Goal: Task Accomplishment & Management: Manage account settings

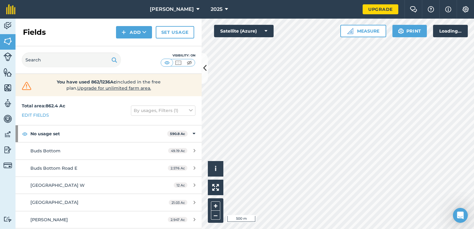
scroll to position [398, 0]
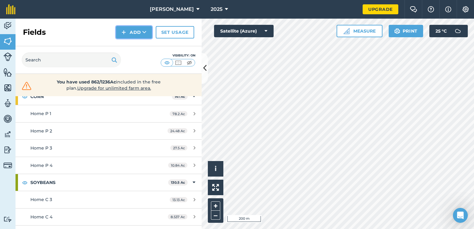
click at [129, 30] on button "Add" at bounding box center [134, 32] width 36 height 12
click at [135, 45] on link "Draw" at bounding box center [134, 46] width 34 height 14
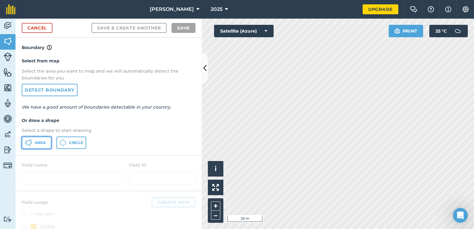
click at [39, 143] on span "Area" at bounding box center [40, 142] width 11 height 5
click at [285, 228] on html "[PERSON_NAME] 2025 Upgrade Farm Chat Help Info Settings Map printing is not ava…" at bounding box center [237, 114] width 474 height 229
click at [254, 228] on html "[PERSON_NAME] 2025 Upgrade Farm Chat Help Info Settings Map printing is not ava…" at bounding box center [237, 114] width 474 height 229
click at [215, 228] on html "[PERSON_NAME] 2025 Upgrade Farm Chat Help Info Settings Map printing is not ava…" at bounding box center [237, 114] width 474 height 229
click at [250, 228] on html "[PERSON_NAME] 2025 Upgrade Farm Chat Help Info Settings Map printing is not ava…" at bounding box center [237, 114] width 474 height 229
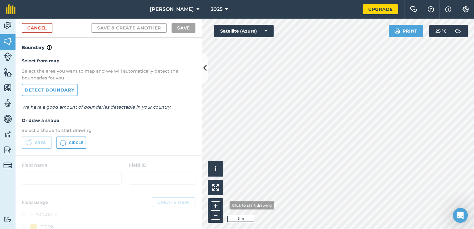
click at [223, 203] on div "Click to start drawing i © 2025 TomTom, Microsoft 5 m + –" at bounding box center [337, 124] width 272 height 210
click at [299, 0] on html "[PERSON_NAME] 2025 Upgrade Farm Chat Help Info Settings Map printing is not ava…" at bounding box center [237, 114] width 474 height 229
click at [473, 88] on html "[PERSON_NAME] 2025 Upgrade Farm Chat Help Info Settings Map printing is not ava…" at bounding box center [237, 114] width 474 height 229
click at [473, 95] on html "[PERSON_NAME] 2025 Upgrade Farm Chat Help Info Settings Map printing is not ava…" at bounding box center [237, 114] width 474 height 229
click at [473, 94] on html "[PERSON_NAME] 2025 Upgrade Farm Chat Help Info Settings Map printing is not ava…" at bounding box center [237, 114] width 474 height 229
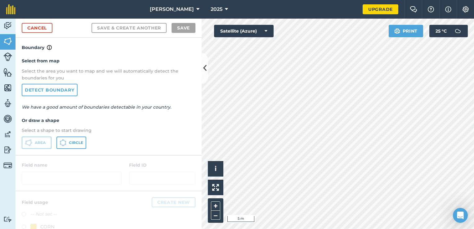
click at [473, 38] on html "[PERSON_NAME] 2025 Upgrade Farm Chat Help Info Settings Map printing is not ava…" at bounding box center [237, 114] width 474 height 229
click at [473, 95] on html "[PERSON_NAME] 2025 Upgrade Farm Chat Help Info Settings Map printing is not ava…" at bounding box center [237, 114] width 474 height 229
click at [473, 66] on html "[PERSON_NAME] 2025 Upgrade Farm Chat Help Info Settings Map printing is not ava…" at bounding box center [237, 114] width 474 height 229
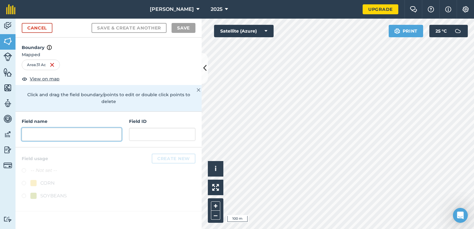
click at [88, 129] on input "text" at bounding box center [72, 134] width 100 height 13
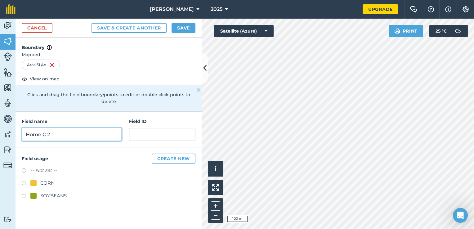
type input "Home C 2"
click at [48, 179] on div "CORN" at bounding box center [47, 182] width 14 height 7
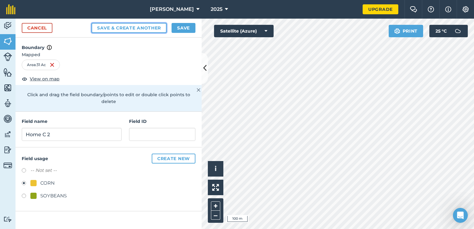
click at [147, 28] on button "Save & Create Another" at bounding box center [128, 28] width 75 height 10
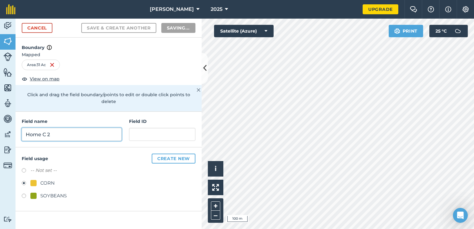
radio input "false"
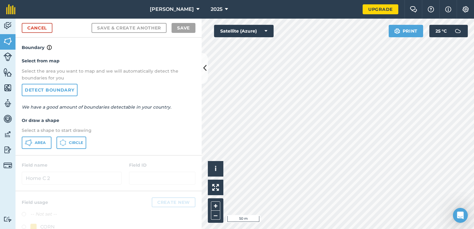
click at [30, 134] on div "Select from map Select the area you want to map and we will automatically detec…" at bounding box center [108, 103] width 186 height 104
click at [31, 137] on button "Area" at bounding box center [37, 142] width 30 height 12
click at [286, 228] on html "[PERSON_NAME] 2025 Upgrade Farm Chat Help Info Settings Map printing is not ava…" at bounding box center [237, 114] width 474 height 229
click at [286, 15] on div "[PERSON_NAME] 2025 Upgrade Farm Chat Help Info Settings Map printing is not ava…" at bounding box center [237, 114] width 474 height 229
click at [473, 119] on html "[PERSON_NAME] 2025 Upgrade Farm Chat Help Info Settings Map printing is not ava…" at bounding box center [237, 114] width 474 height 229
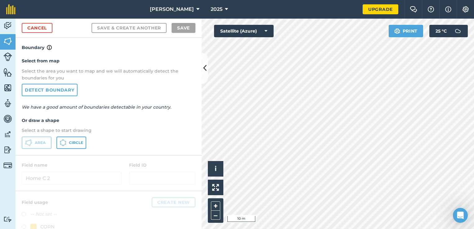
click at [473, 157] on html "[PERSON_NAME] 2025 Upgrade Farm Chat Help Info Settings Map printing is not ava…" at bounding box center [237, 114] width 474 height 229
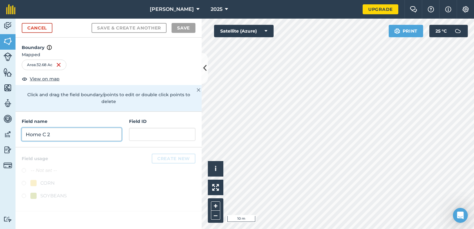
click at [80, 128] on input "Home C 2" at bounding box center [72, 134] width 100 height 13
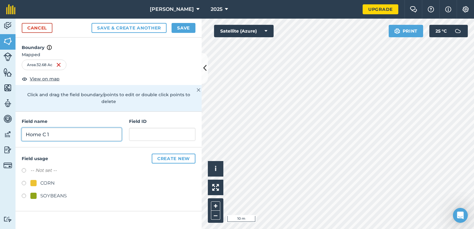
type input "Home C 1"
click at [51, 192] on div "SOYBEANS" at bounding box center [53, 195] width 26 height 7
radio input "true"
click at [180, 29] on button "Save" at bounding box center [183, 28] width 24 height 10
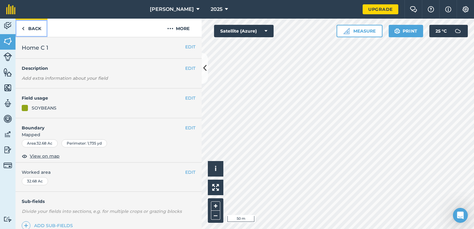
click at [32, 28] on link "Back" at bounding box center [31, 28] width 32 height 18
click at [8, 41] on img at bounding box center [7, 41] width 9 height 9
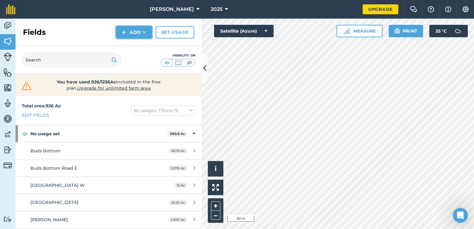
click at [137, 29] on button "Add" at bounding box center [134, 32] width 36 height 12
click at [134, 42] on link "Draw" at bounding box center [134, 46] width 34 height 14
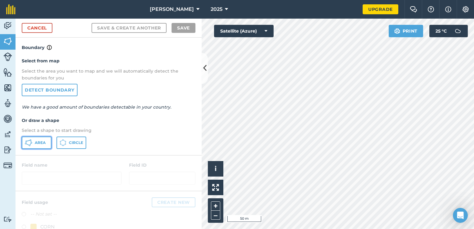
click at [45, 140] on span "Area" at bounding box center [40, 142] width 11 height 5
click at [195, 169] on div "Activity Fields Livestock Features Maps Team Vehicles Data Reporting Billing Tu…" at bounding box center [237, 124] width 474 height 210
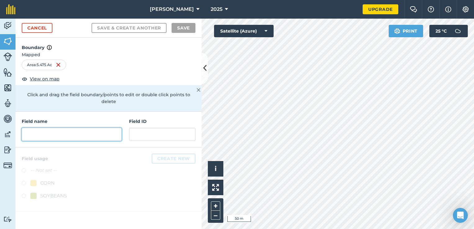
click at [77, 128] on input "text" at bounding box center [72, 134] width 100 height 13
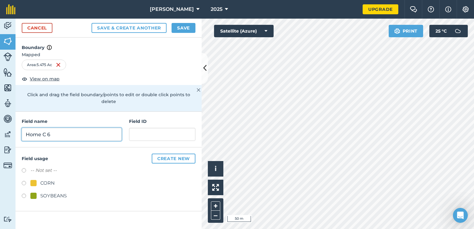
type input "Home C 6"
click at [43, 192] on div "SOYBEANS" at bounding box center [53, 195] width 26 height 7
radio input "true"
click at [181, 25] on button "Save" at bounding box center [183, 28] width 24 height 10
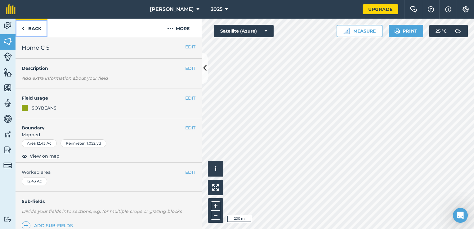
click at [32, 30] on link "Back" at bounding box center [31, 28] width 32 height 18
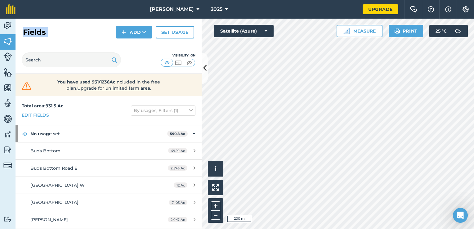
click at [32, 30] on h2 "Fields" at bounding box center [34, 32] width 23 height 10
click at [93, 37] on div "Fields Add Set usage" at bounding box center [108, 33] width 186 height 28
click at [141, 36] on button "Add" at bounding box center [134, 32] width 36 height 12
click at [136, 48] on link "Draw" at bounding box center [134, 46] width 34 height 14
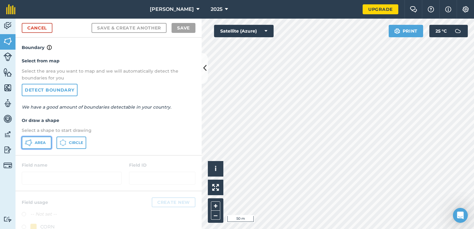
click at [41, 140] on span "Area" at bounding box center [40, 142] width 11 height 5
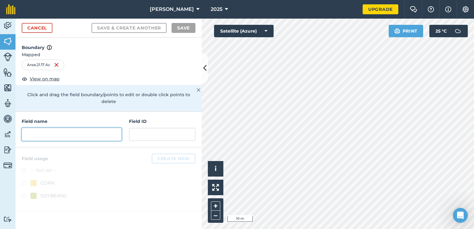
click at [53, 128] on input "text" at bounding box center [72, 134] width 100 height 13
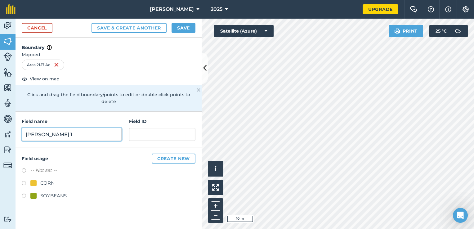
type input "[PERSON_NAME] 1"
click at [43, 179] on div "CORN" at bounding box center [47, 182] width 14 height 7
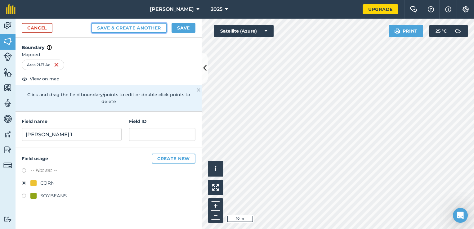
click at [158, 25] on button "Save & Create Another" at bounding box center [128, 28] width 75 height 10
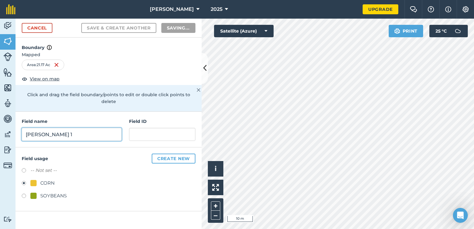
radio input "false"
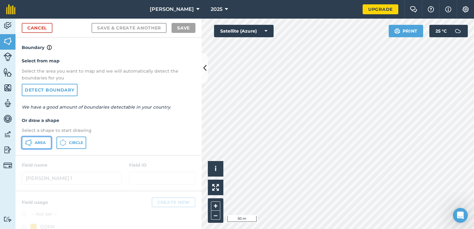
click at [40, 140] on span "Area" at bounding box center [40, 142] width 11 height 5
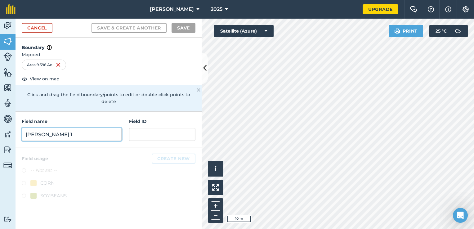
click at [98, 128] on input "[PERSON_NAME] 1" at bounding box center [72, 134] width 100 height 13
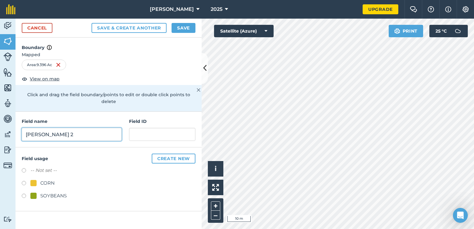
type input "[PERSON_NAME] 2"
click at [38, 179] on div "CORN" at bounding box center [42, 182] width 24 height 7
radio input "true"
click at [180, 29] on button "Save" at bounding box center [183, 28] width 24 height 10
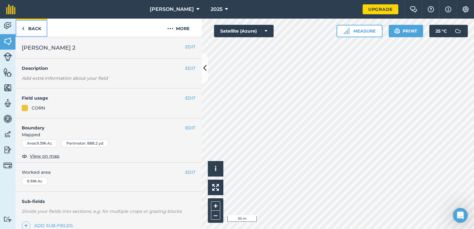
click at [35, 24] on link "Back" at bounding box center [31, 28] width 32 height 18
click at [38, 27] on link "Back" at bounding box center [31, 28] width 32 height 18
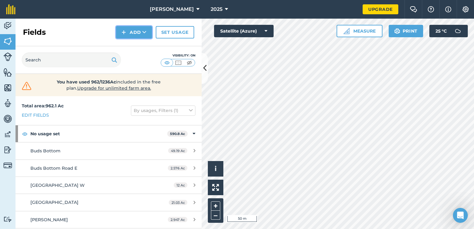
click at [145, 35] on button "Add" at bounding box center [134, 32] width 36 height 12
click at [143, 44] on link "Draw" at bounding box center [134, 46] width 34 height 14
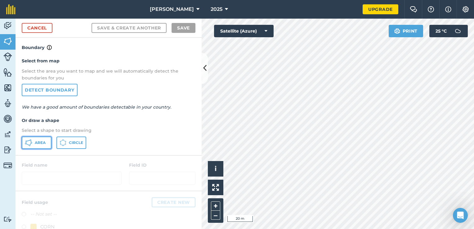
click at [31, 139] on icon at bounding box center [31, 140] width 2 height 2
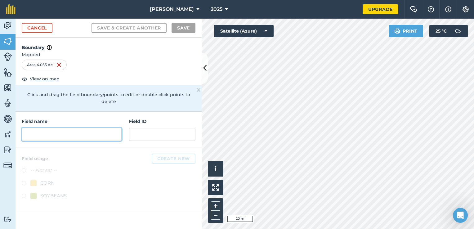
click at [72, 128] on input "text" at bounding box center [72, 134] width 100 height 13
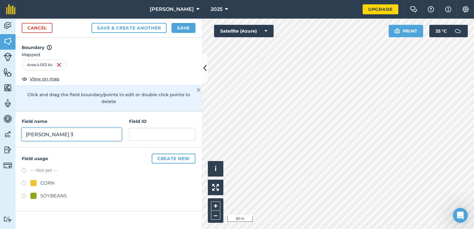
type input "[PERSON_NAME] 3"
click at [50, 179] on div "CORN" at bounding box center [47, 182] width 14 height 7
radio input "true"
click at [186, 29] on button "Save" at bounding box center [183, 28] width 24 height 10
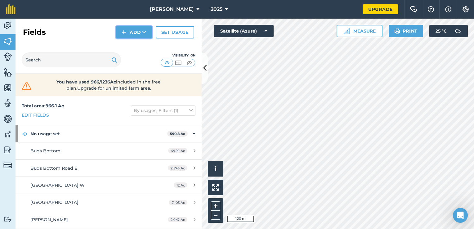
click at [136, 32] on button "Add" at bounding box center [134, 32] width 36 height 12
click at [128, 46] on link "Draw" at bounding box center [134, 46] width 34 height 14
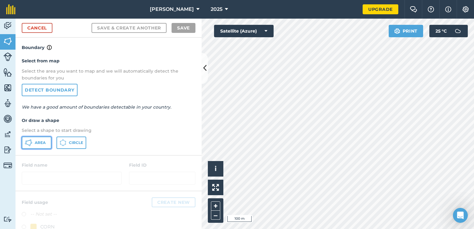
click at [40, 142] on span "Area" at bounding box center [40, 142] width 11 height 5
click at [41, 31] on link "Cancel" at bounding box center [37, 28] width 31 height 10
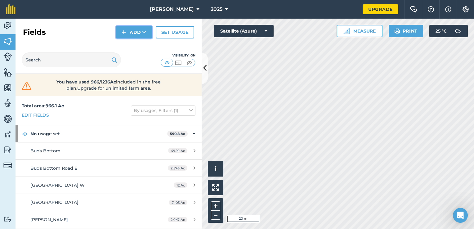
click at [137, 35] on button "Add" at bounding box center [134, 32] width 36 height 12
click at [135, 44] on link "Draw" at bounding box center [134, 46] width 34 height 14
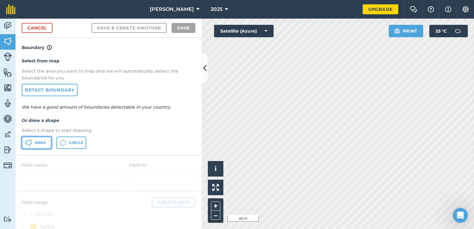
click at [45, 140] on span "Area" at bounding box center [40, 142] width 11 height 5
click at [473, 199] on html "[PERSON_NAME] 2025 Upgrade Farm Chat Help Info Settings Map printing is not ava…" at bounding box center [237, 114] width 474 height 229
click at [336, 228] on html "[PERSON_NAME] 2025 Upgrade Farm Chat Help Info Settings Map printing is not ava…" at bounding box center [237, 114] width 474 height 229
click at [203, 69] on div "Activity Fields Livestock Features Maps Team Vehicles Data Reporting Billing Tu…" at bounding box center [237, 124] width 474 height 210
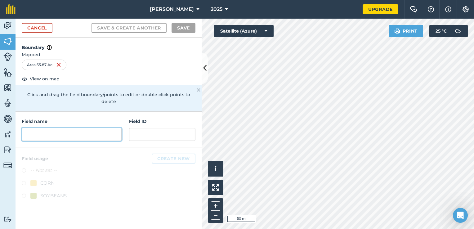
click at [73, 128] on input "text" at bounding box center [72, 134] width 100 height 13
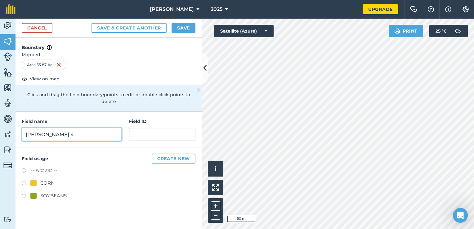
type input "[PERSON_NAME] 4"
click at [46, 192] on div "SOYBEANS" at bounding box center [53, 195] width 26 height 7
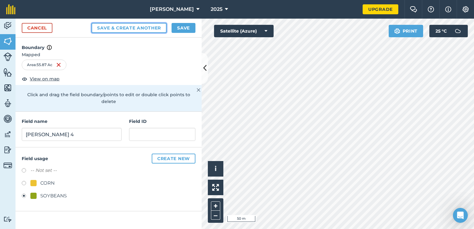
click at [154, 28] on button "Save & Create Another" at bounding box center [128, 28] width 75 height 10
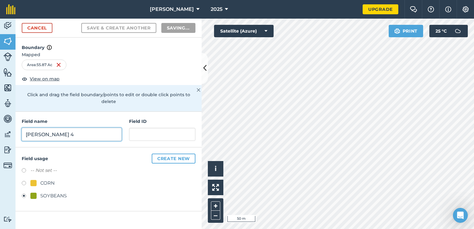
radio input "false"
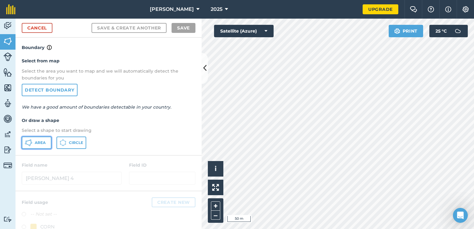
click at [36, 137] on button "Area" at bounding box center [37, 142] width 30 height 12
click at [223, 181] on div "Click to start drawing i © 2025 TomTom, Microsoft 20 m + – Satellite (Azure) Pr…" at bounding box center [337, 124] width 272 height 210
click at [326, 228] on html "[PERSON_NAME] 2025 Upgrade Farm Chat Help Info Settings Map printing is not ava…" at bounding box center [237, 114] width 474 height 229
click at [321, 228] on html "[PERSON_NAME] 2025 Upgrade Farm Chat Help Info Settings Map printing is not ava…" at bounding box center [237, 114] width 474 height 229
click at [284, 228] on html "[PERSON_NAME] 2025 Upgrade Farm Chat Help Info Settings Map printing is not ava…" at bounding box center [237, 114] width 474 height 229
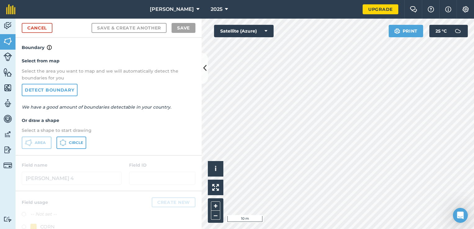
click at [251, 228] on html "[PERSON_NAME] 2025 Upgrade Farm Chat Help Info Settings Map printing is not ava…" at bounding box center [237, 114] width 474 height 229
click at [283, 228] on html "[PERSON_NAME] 2025 Upgrade Farm Chat Help Info Settings Map printing is not ava…" at bounding box center [237, 114] width 474 height 229
click at [301, 228] on html "[PERSON_NAME] 2025 Upgrade Farm Chat Help Info Settings Map printing is not ava…" at bounding box center [237, 114] width 474 height 229
click at [285, 228] on html "[PERSON_NAME] 2025 Upgrade Farm Chat Help Info Settings Map printing is not ava…" at bounding box center [237, 114] width 474 height 229
click at [473, 157] on html "[PERSON_NAME] 2025 Upgrade Farm Chat Help Info Settings Map printing is not ava…" at bounding box center [237, 114] width 474 height 229
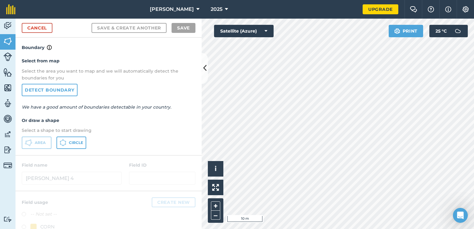
click at [473, 199] on html "[PERSON_NAME] 2025 Upgrade Farm Chat Help Info Settings Map printing is not ava…" at bounding box center [237, 114] width 474 height 229
click at [473, 201] on html "[PERSON_NAME] 2025 Upgrade Farm Chat Help Info Settings Map printing is not ava…" at bounding box center [237, 114] width 474 height 229
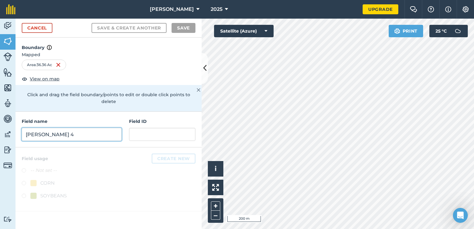
click at [44, 128] on input "[PERSON_NAME] 4" at bounding box center [72, 134] width 100 height 13
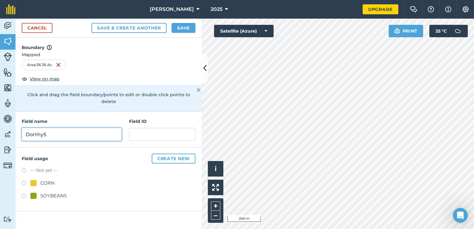
type input "Dorthy5"
click at [43, 179] on div "CORN" at bounding box center [47, 182] width 14 height 7
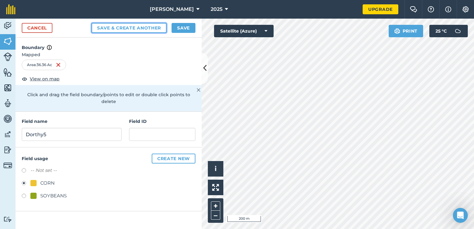
click at [143, 24] on button "Save & Create Another" at bounding box center [128, 28] width 75 height 10
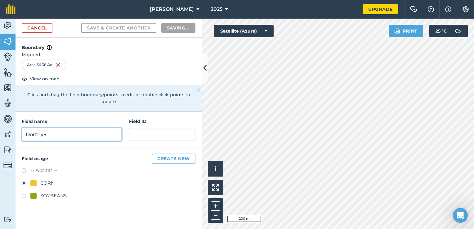
radio input "false"
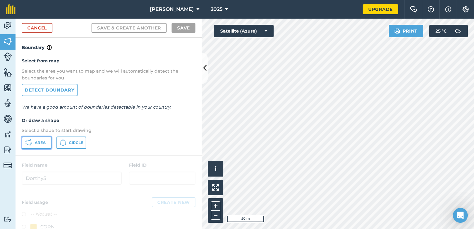
click at [31, 139] on icon at bounding box center [28, 142] width 7 height 7
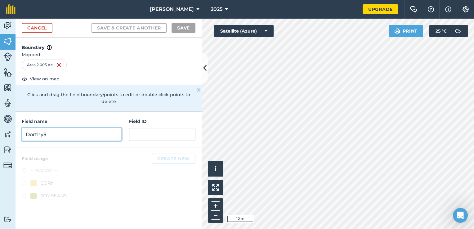
click at [104, 128] on input "Dorthy5" at bounding box center [72, 134] width 100 height 13
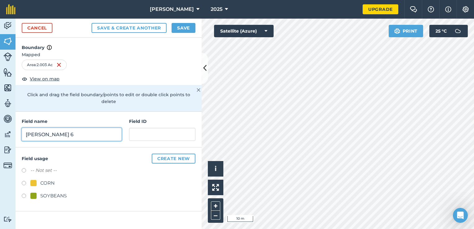
type input "[PERSON_NAME] 6"
click at [52, 193] on div "SOYBEANS" at bounding box center [109, 196] width 174 height 9
click at [52, 192] on div "SOYBEANS" at bounding box center [53, 195] width 26 height 7
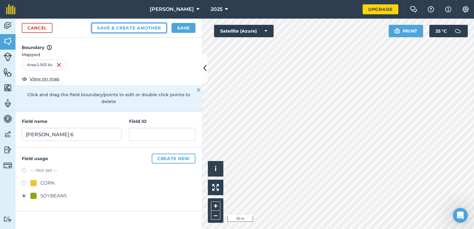
click at [148, 25] on button "Save & Create Another" at bounding box center [128, 28] width 75 height 10
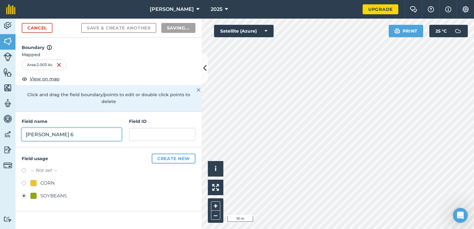
radio input "false"
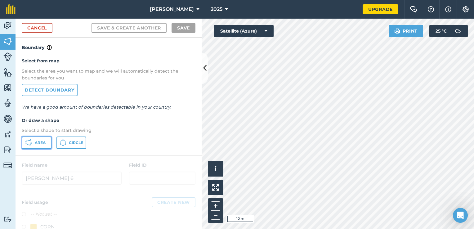
click at [43, 143] on span "Area" at bounding box center [40, 142] width 11 height 5
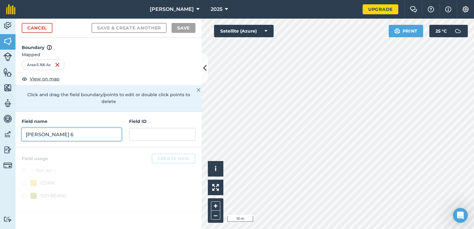
click at [109, 128] on input "[PERSON_NAME] 6" at bounding box center [72, 134] width 100 height 13
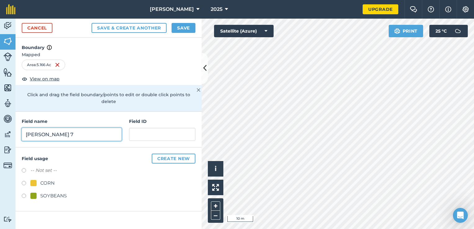
type input "[PERSON_NAME] 7"
click at [40, 192] on div "SOYBEANS" at bounding box center [53, 195] width 26 height 7
radio input "true"
click at [187, 33] on div "Cancel Save & Create Another Save" at bounding box center [108, 28] width 186 height 19
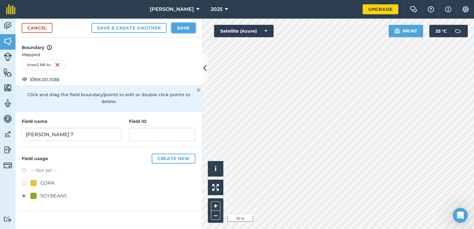
click at [186, 31] on button "Save" at bounding box center [183, 28] width 24 height 10
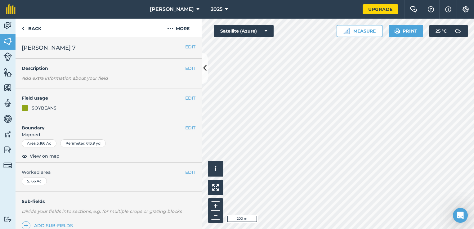
click at [184, 161] on div "Activity Fields Livestock Features Maps Team Vehicles Data Reporting Billing Tu…" at bounding box center [237, 124] width 474 height 210
click at [187, 99] on button "EDIT" at bounding box center [190, 98] width 10 height 7
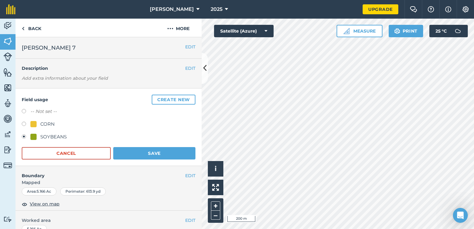
click at [31, 138] on div at bounding box center [33, 137] width 6 height 6
click at [121, 152] on button "Save" at bounding box center [154, 153] width 82 height 12
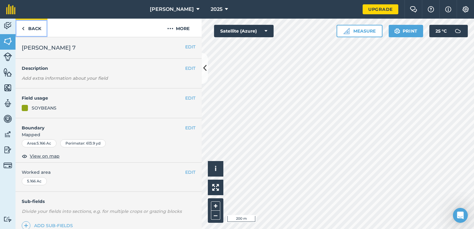
click at [38, 30] on link "Back" at bounding box center [31, 28] width 32 height 18
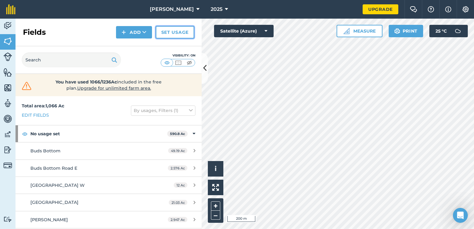
click at [188, 35] on link "Set usage" at bounding box center [175, 32] width 38 height 12
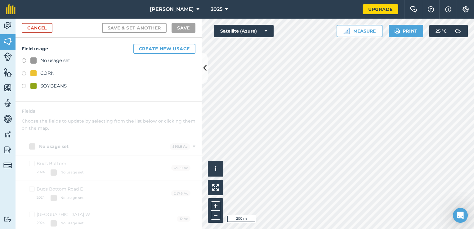
click at [35, 85] on div at bounding box center [33, 86] width 6 height 6
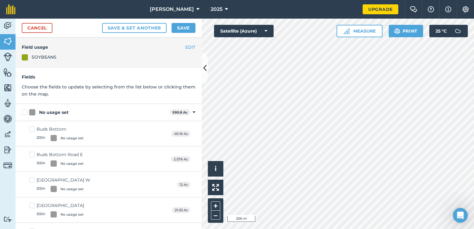
click at [24, 56] on div at bounding box center [25, 57] width 6 height 6
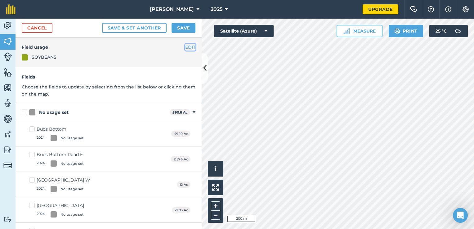
click at [185, 46] on button "EDIT" at bounding box center [190, 47] width 10 height 7
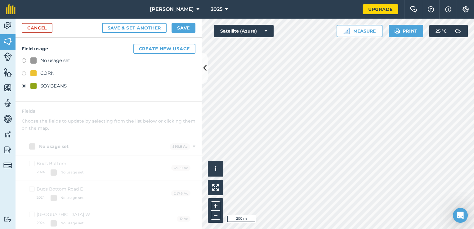
click at [32, 86] on div at bounding box center [33, 86] width 6 height 6
click at [43, 32] on link "Cancel" at bounding box center [37, 28] width 31 height 10
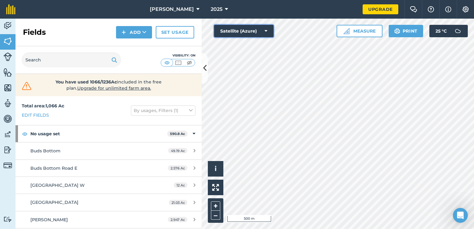
click at [241, 29] on button "Satellite (Azure)" at bounding box center [244, 31] width 60 height 12
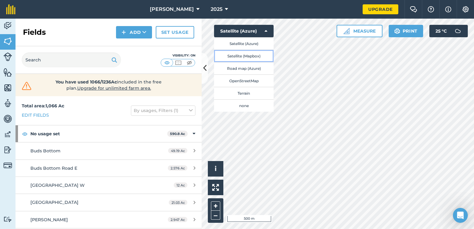
click at [247, 53] on button "Satellite (Mapbox)" at bounding box center [244, 56] width 60 height 12
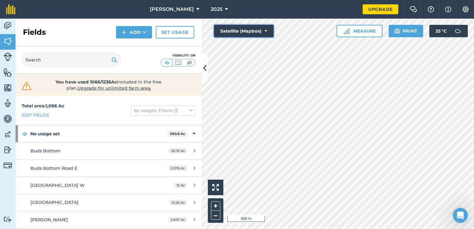
click at [252, 29] on button "Satellite (Mapbox)" at bounding box center [244, 31] width 60 height 12
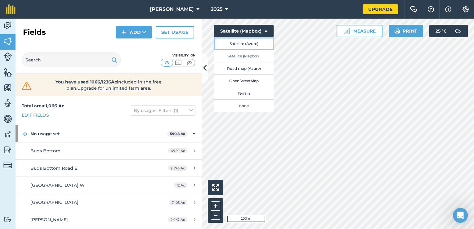
click at [252, 46] on button "Satellite (Azure)" at bounding box center [244, 43] width 60 height 12
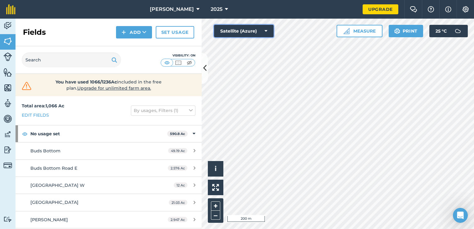
click at [254, 31] on button "Satellite (Azure)" at bounding box center [244, 31] width 60 height 12
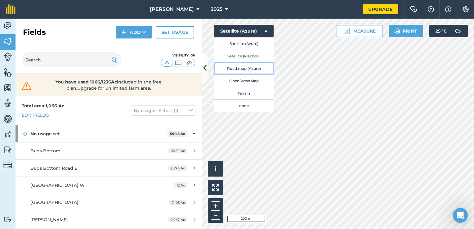
click at [245, 66] on button "Road map (Azure)" at bounding box center [244, 68] width 60 height 12
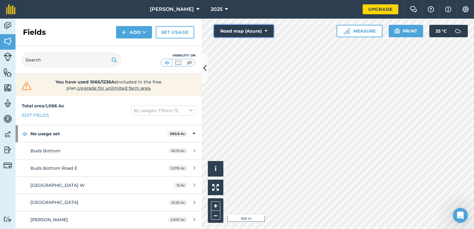
click at [248, 33] on button "Road map (Azure)" at bounding box center [244, 31] width 60 height 12
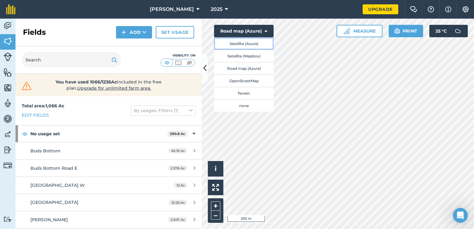
click at [242, 40] on button "Satellite (Azure)" at bounding box center [244, 43] width 60 height 12
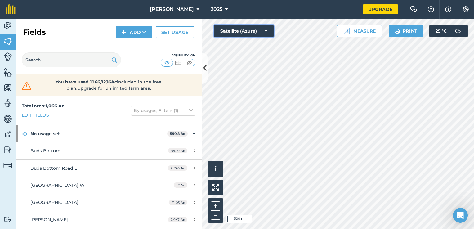
click at [256, 34] on button "Satellite (Azure)" at bounding box center [244, 31] width 60 height 12
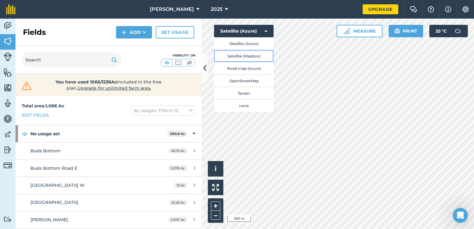
click at [250, 56] on button "Satellite (Mapbox)" at bounding box center [244, 56] width 60 height 12
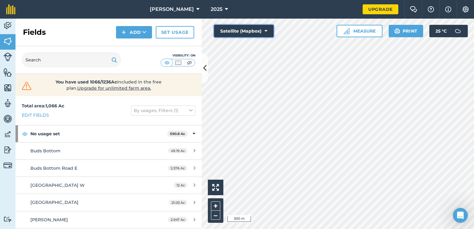
click at [254, 33] on button "Satellite (Mapbox)" at bounding box center [244, 31] width 60 height 12
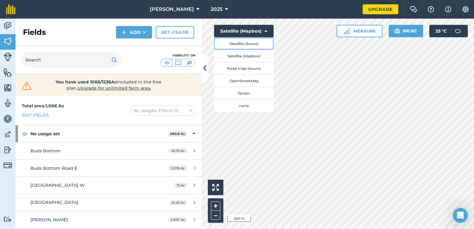
click at [250, 43] on button "Satellite (Azure)" at bounding box center [244, 43] width 60 height 12
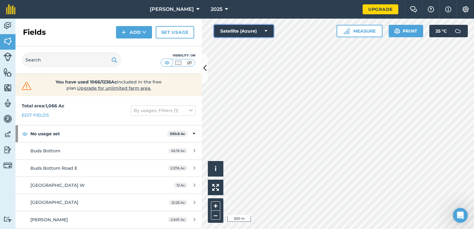
click at [250, 34] on button "Satellite (Azure)" at bounding box center [244, 31] width 60 height 12
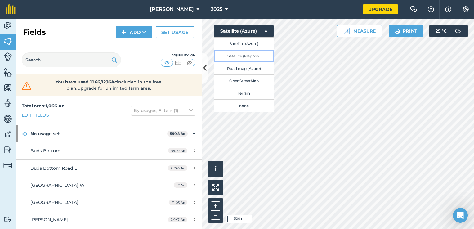
click at [247, 55] on button "Satellite (Mapbox)" at bounding box center [244, 56] width 60 height 12
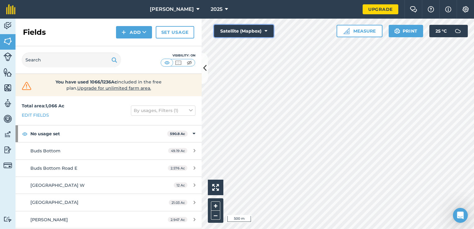
click at [248, 33] on button "Satellite (Mapbox)" at bounding box center [244, 31] width 60 height 12
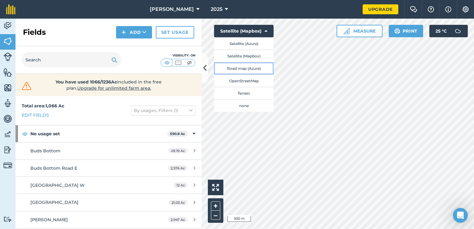
click at [236, 67] on button "Road map (Azure)" at bounding box center [244, 68] width 60 height 12
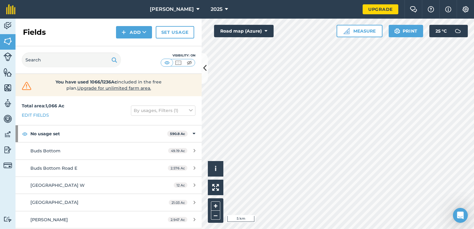
scroll to position [31, 0]
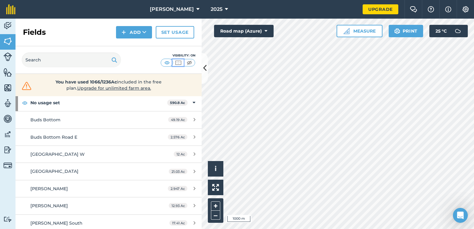
click at [180, 62] on img at bounding box center [178, 63] width 8 height 6
click at [185, 62] on img at bounding box center [189, 63] width 8 height 6
click at [177, 64] on img at bounding box center [178, 63] width 8 height 6
click at [170, 55] on div "Visibility: Border" at bounding box center [178, 55] width 35 height 5
click at [166, 60] on img at bounding box center [167, 63] width 8 height 6
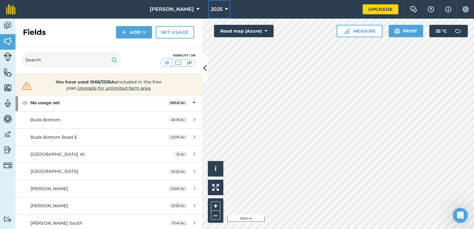
click at [225, 7] on icon at bounding box center [226, 9] width 3 height 7
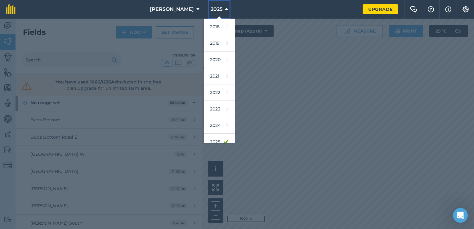
click at [225, 7] on icon at bounding box center [226, 9] width 3 height 7
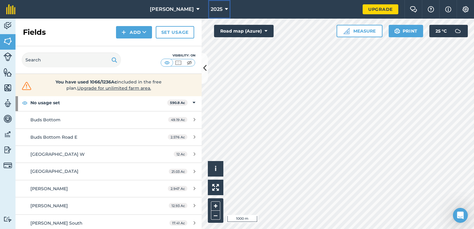
click at [210, 9] on button "2025" at bounding box center [219, 9] width 22 height 19
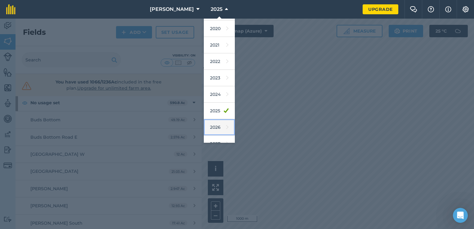
click at [208, 127] on link "2026" at bounding box center [219, 127] width 31 height 16
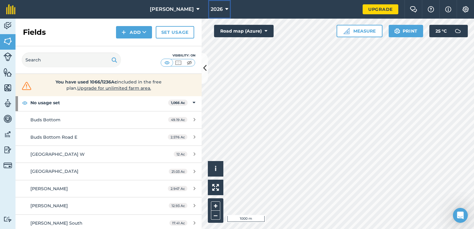
click at [208, 15] on button "2026" at bounding box center [219, 9] width 23 height 19
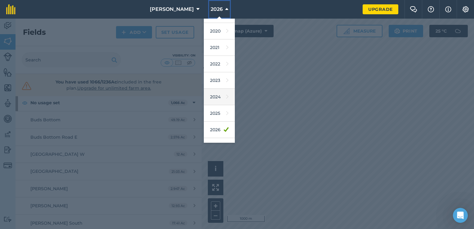
scroll to position [40, 0]
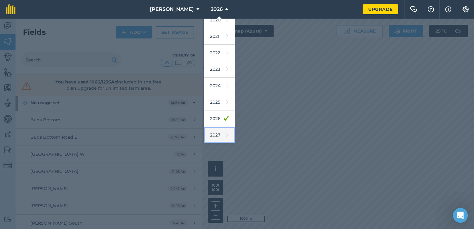
click at [208, 137] on link "2027" at bounding box center [219, 135] width 31 height 16
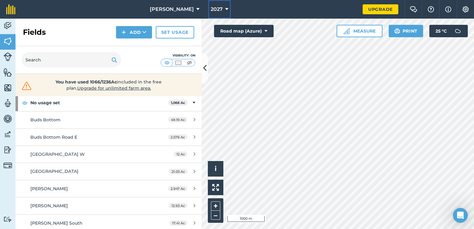
click at [211, 8] on button "2027" at bounding box center [219, 9] width 23 height 19
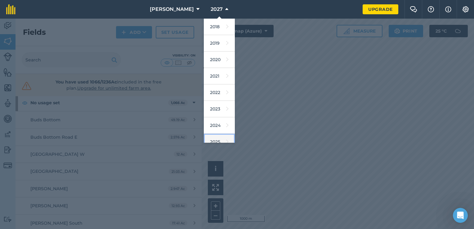
click at [208, 135] on link "2025" at bounding box center [219, 142] width 31 height 16
